Goal: Information Seeking & Learning: Learn about a topic

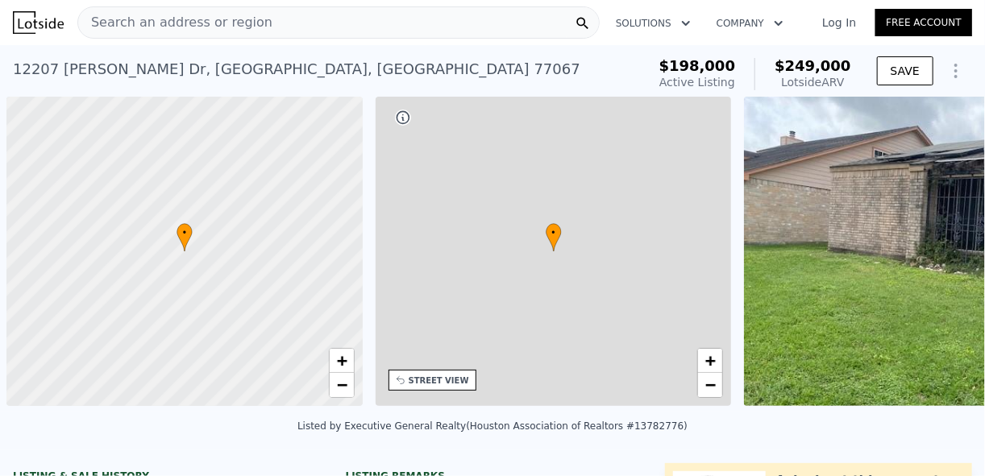
scroll to position [0, 6]
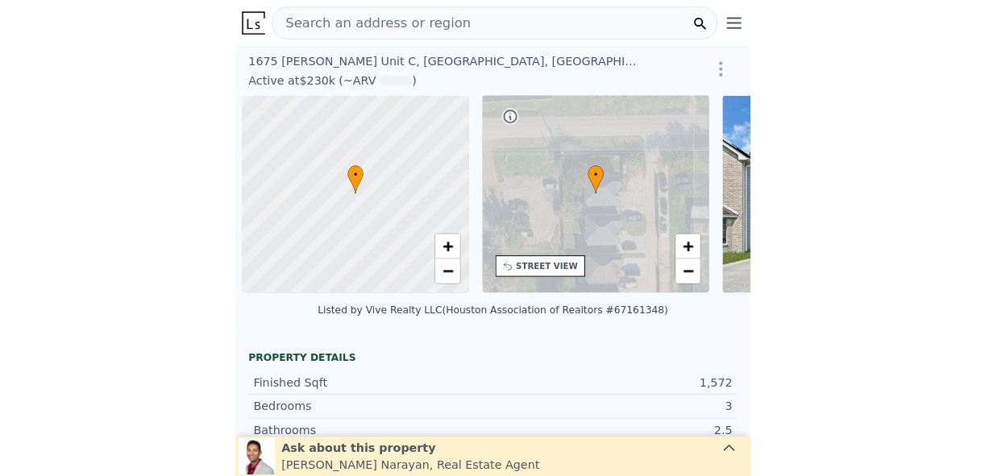
scroll to position [0, 6]
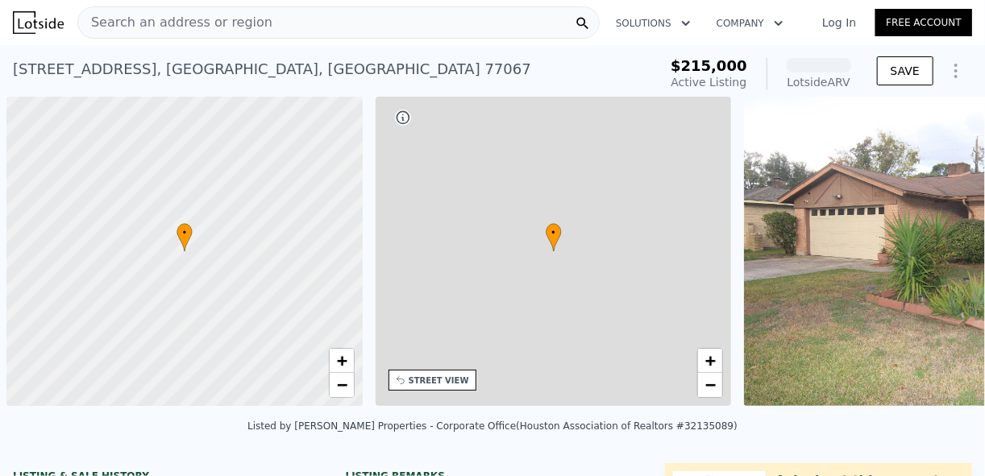
scroll to position [0, 6]
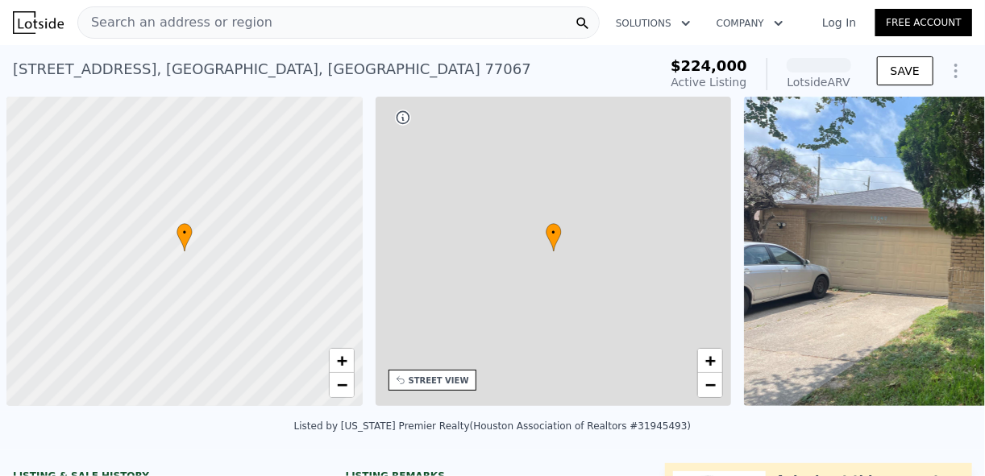
scroll to position [0, 6]
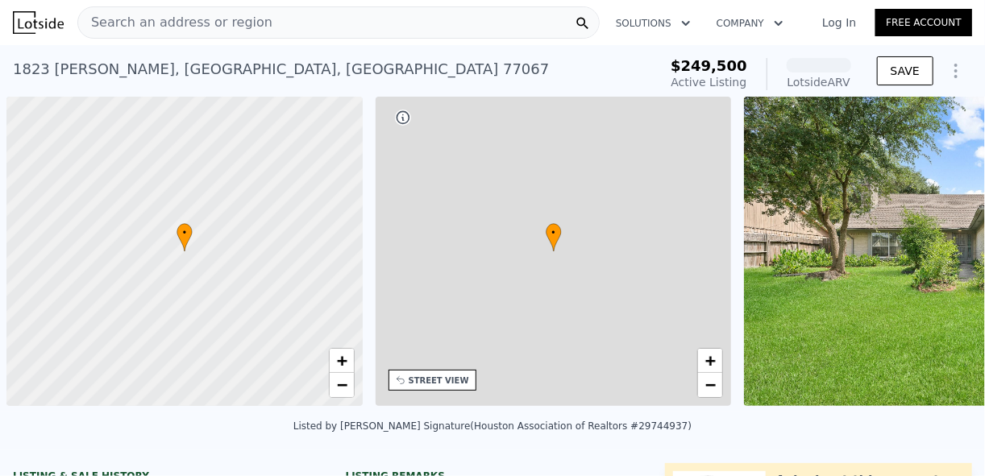
scroll to position [0, 6]
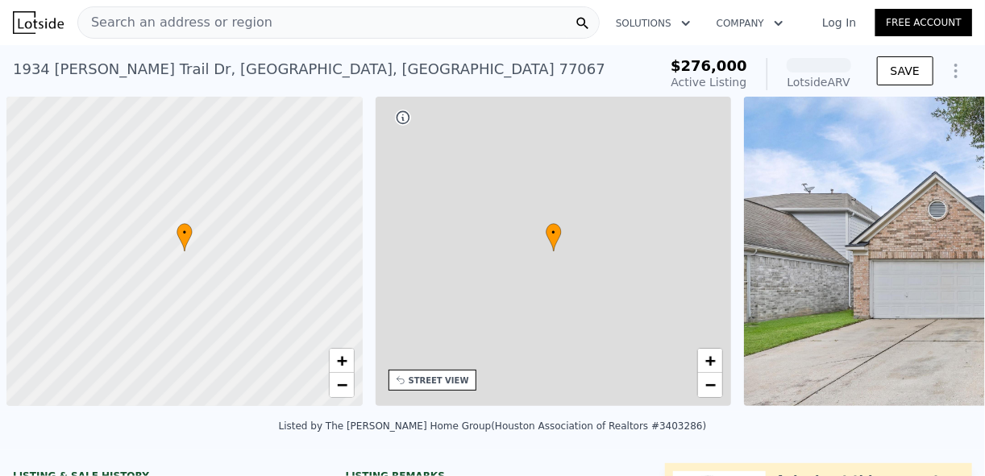
scroll to position [0, 6]
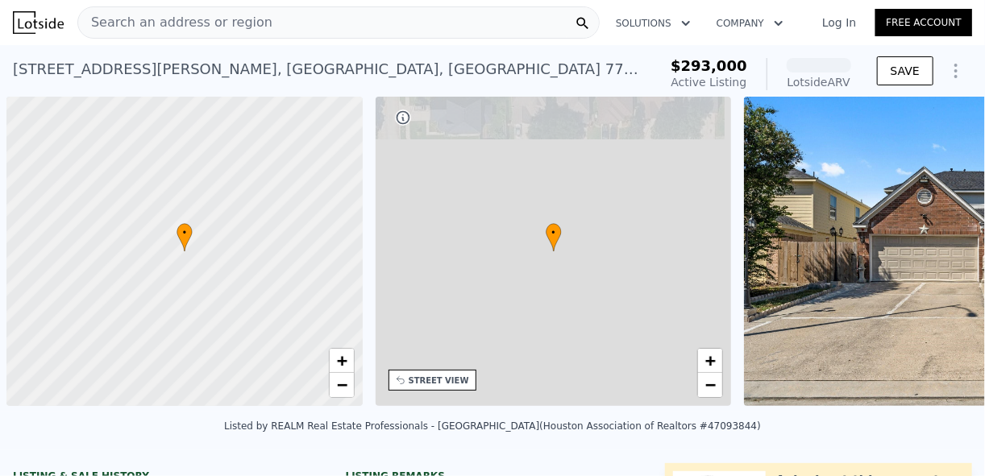
scroll to position [0, 6]
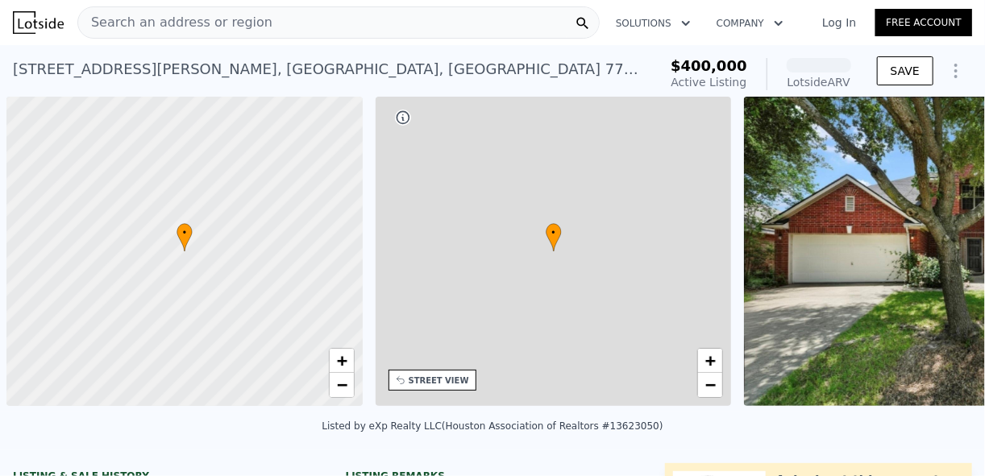
scroll to position [0, 6]
